Goal: Task Accomplishment & Management: Manage account settings

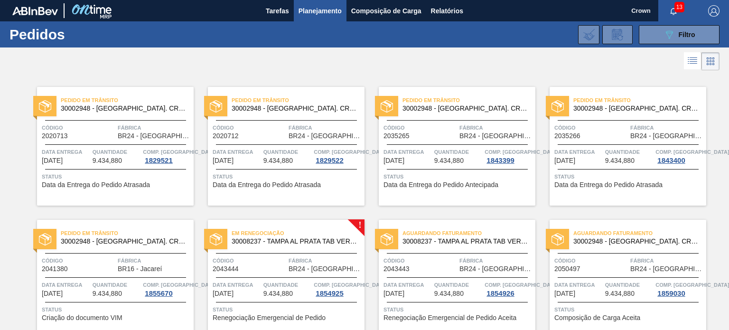
drag, startPoint x: 0, startPoint y: 0, endPoint x: 258, endPoint y: 250, distance: 358.7
click at [258, 250] on div "Em Renegociação 30008237 - TAMPA AL PRATA TAB VERM AUTO ISE Código 2043444 Fábr…" at bounding box center [286, 279] width 157 height 119
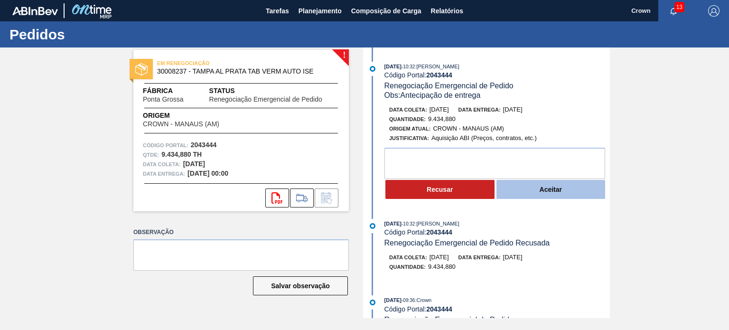
click at [526, 195] on button "Aceitar" at bounding box center [550, 189] width 109 height 19
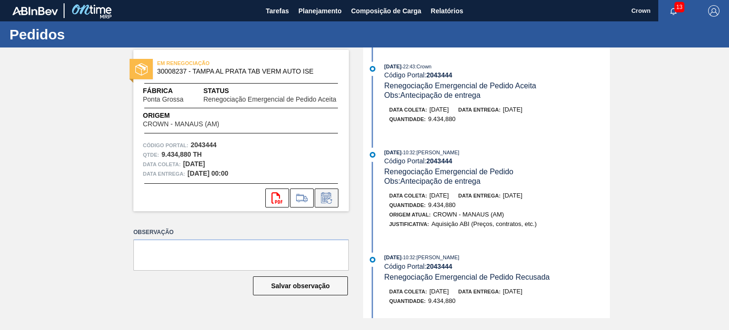
click at [319, 195] on icon at bounding box center [326, 197] width 15 height 11
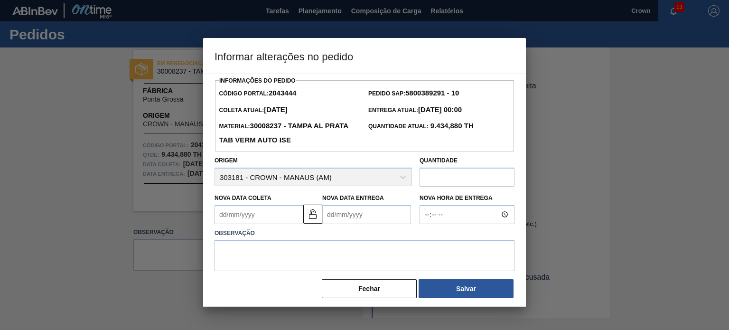
click at [282, 212] on Coleta2043444 "Nova Data Coleta" at bounding box center [258, 214] width 89 height 19
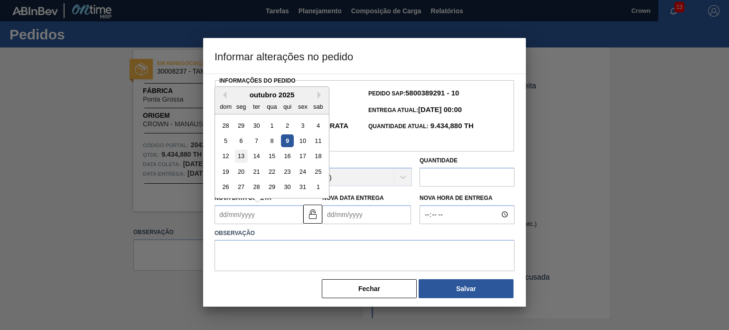
click at [241, 154] on div "13" at bounding box center [241, 155] width 13 height 13
type Coleta2043444 "[DATE]"
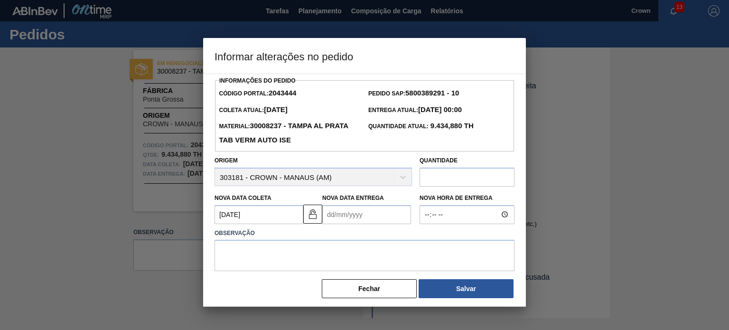
click at [351, 222] on Entrega2043444 "Nova Data Entrega" at bounding box center [366, 214] width 89 height 19
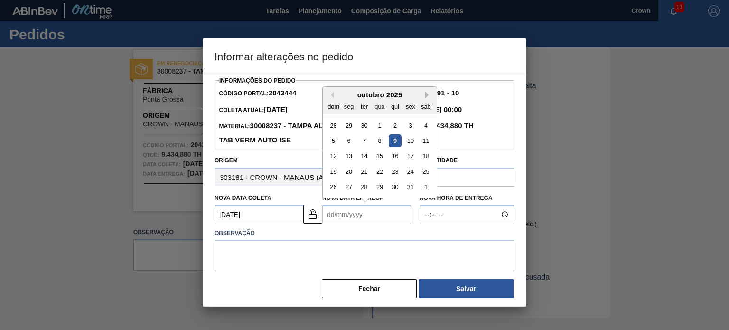
click at [426, 98] on button "Next Month" at bounding box center [428, 95] width 7 height 7
click at [386, 139] on div "2 3 4 5 6 7 8" at bounding box center [380, 140] width 108 height 15
click at [391, 138] on div "6" at bounding box center [395, 140] width 13 height 13
type Entrega2043444 "[DATE]"
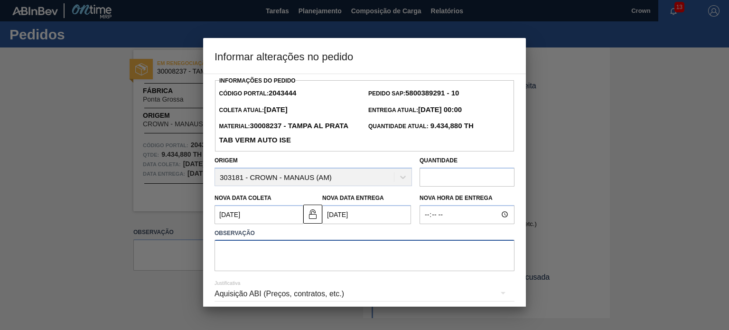
click at [323, 261] on textarea at bounding box center [364, 255] width 300 height 31
click at [306, 293] on div "Aquisição ABI (Preços, contratos, etc.)" at bounding box center [364, 293] width 300 height 27
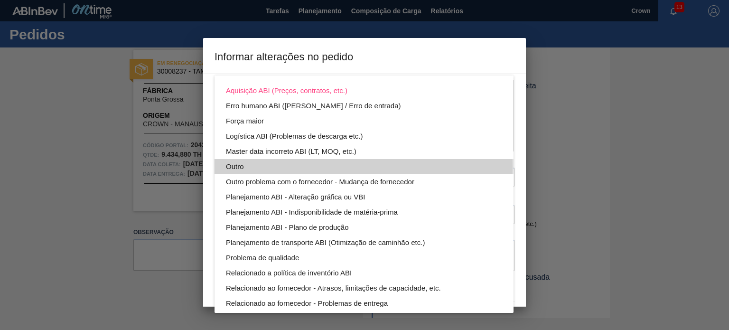
click at [265, 167] on div "Outro" at bounding box center [364, 166] width 276 height 15
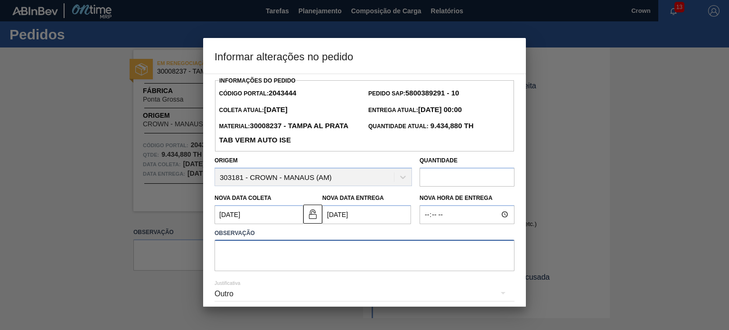
click at [265, 255] on textarea at bounding box center [364, 255] width 300 height 31
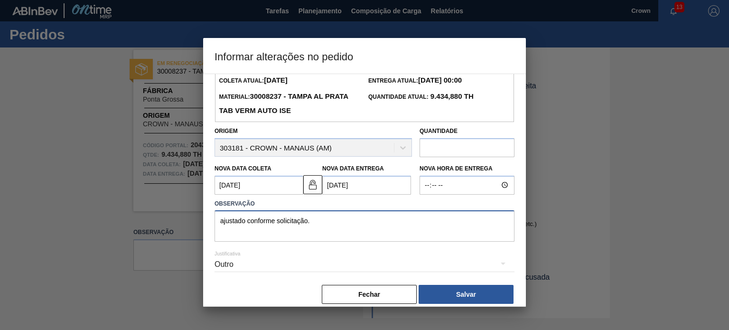
scroll to position [40, 0]
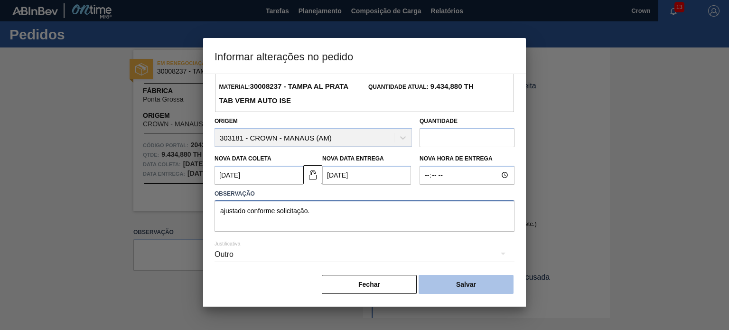
type textarea "ajustado conforme solicitação."
click at [476, 288] on button "Salvar" at bounding box center [466, 284] width 95 height 19
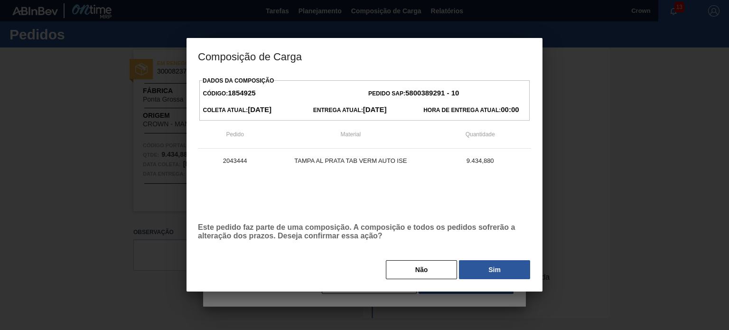
click at [473, 258] on div "Dados da Composição Código: 1854925 Pedido SAP: 5800389291 - 10 Coleta Atual: […" at bounding box center [364, 177] width 333 height 206
click at [480, 268] on button "Sim" at bounding box center [494, 269] width 71 height 19
